Goal: Download file/media

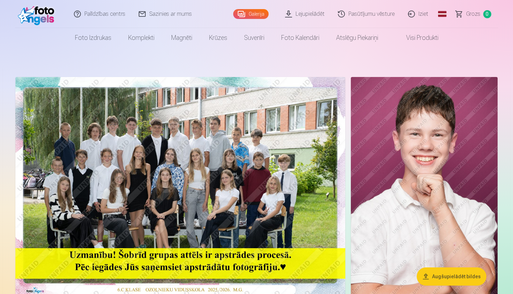
click at [469, 276] on button "Augšupielādēt bildes" at bounding box center [452, 277] width 70 height 18
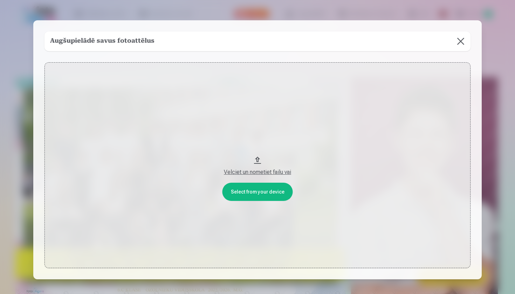
click at [462, 40] on button at bounding box center [461, 42] width 20 height 20
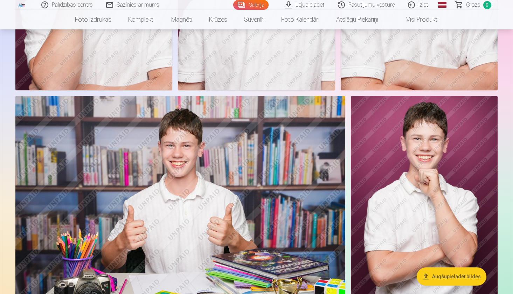
scroll to position [442, 0]
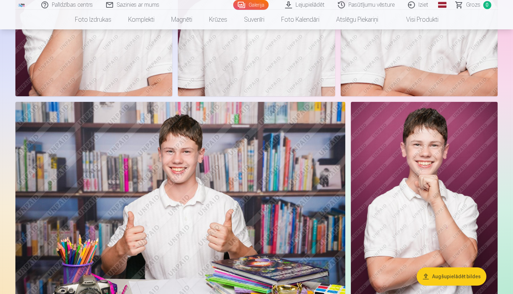
click at [465, 277] on button "Augšupielādēt bildes" at bounding box center [452, 277] width 70 height 18
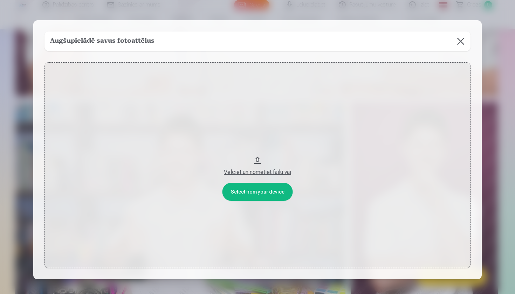
click at [463, 41] on button at bounding box center [461, 42] width 20 height 20
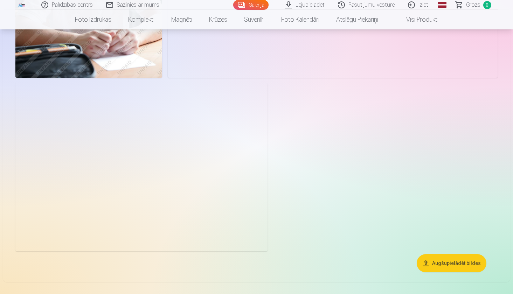
scroll to position [1271, 0]
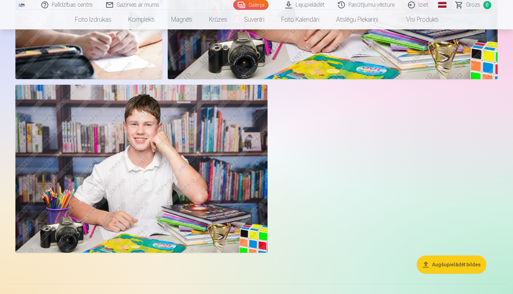
click at [466, 269] on button "Augšupielādēt bildes" at bounding box center [452, 265] width 70 height 18
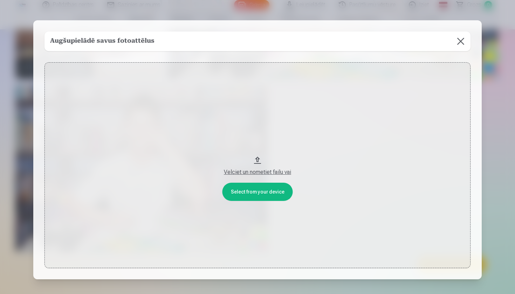
click at [272, 193] on button "Velciet un nometiet failu vai" at bounding box center [257, 165] width 426 height 206
click at [276, 171] on div "Velciet un nometiet failu vai" at bounding box center [257, 172] width 412 height 8
click at [459, 41] on button at bounding box center [461, 42] width 20 height 20
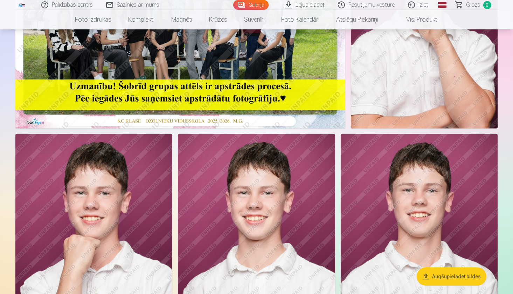
scroll to position [162, 0]
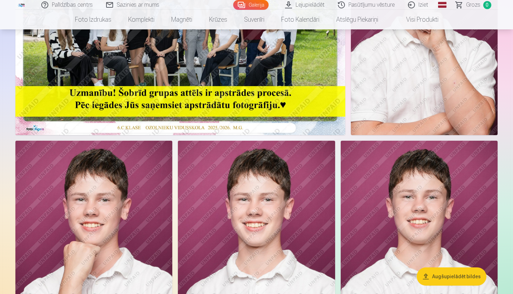
click at [320, 4] on link "Lejupielādēt" at bounding box center [305, 5] width 53 height 10
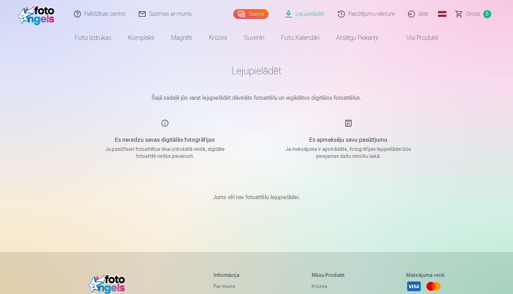
click at [239, 181] on div "Jums vēl nav fotoattēlu lejupielādei." at bounding box center [257, 198] width 350 height 42
click at [305, 14] on link "Lejupielādēt" at bounding box center [305, 14] width 53 height 28
click at [255, 16] on link "Galerija" at bounding box center [250, 14] width 35 height 10
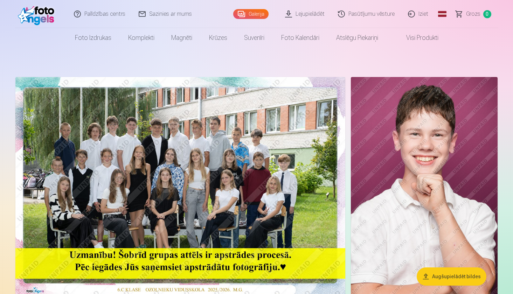
click at [454, 118] on img at bounding box center [424, 187] width 147 height 220
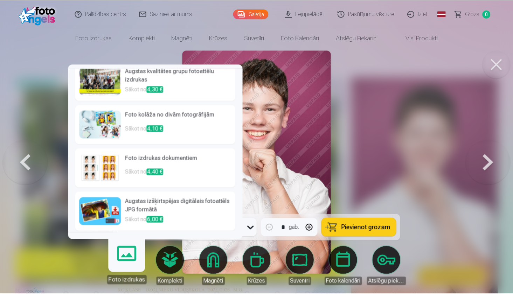
scroll to position [52, 0]
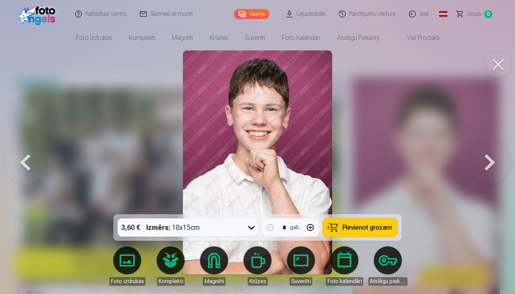
click at [501, 66] on button at bounding box center [498, 64] width 28 height 28
